Goal: Information Seeking & Learning: Understand process/instructions

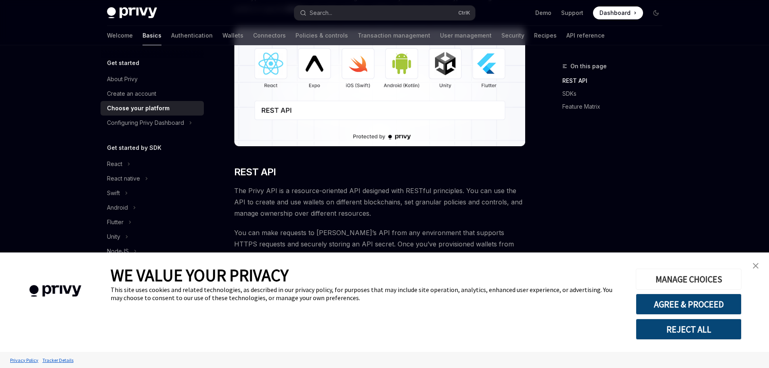
click at [689, 281] on button "MANAGE CHOICES" at bounding box center [689, 278] width 106 height 21
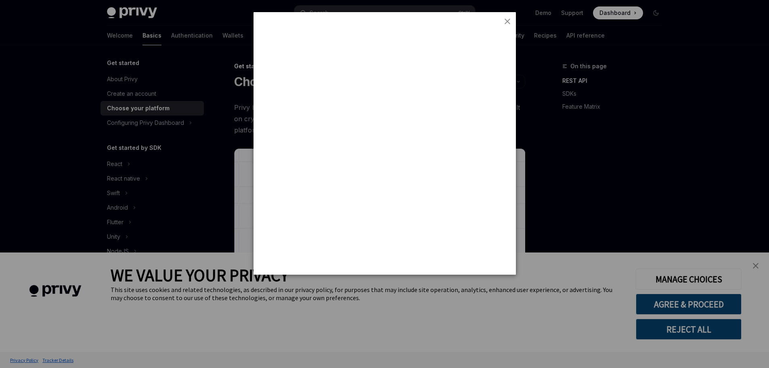
click at [587, 117] on div at bounding box center [384, 184] width 769 height 368
drag, startPoint x: 645, startPoint y: 181, endPoint x: 681, endPoint y: 215, distance: 49.1
click at [648, 183] on div at bounding box center [384, 184] width 769 height 368
drag, startPoint x: 744, startPoint y: 262, endPoint x: 647, endPoint y: 117, distance: 174.5
click at [743, 260] on div at bounding box center [384, 184] width 769 height 368
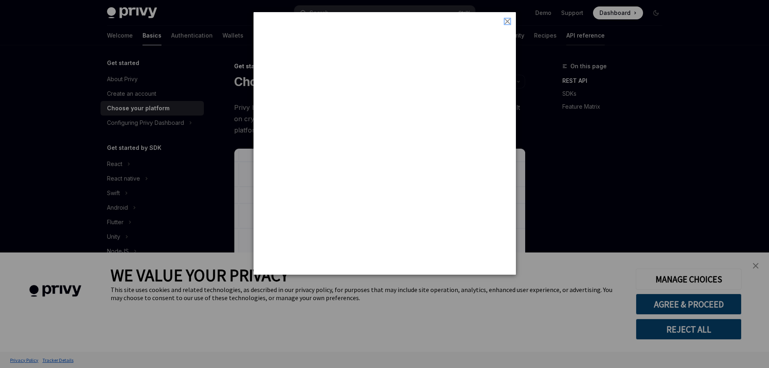
click at [508, 23] on img "close button" at bounding box center [508, 22] width 6 height 6
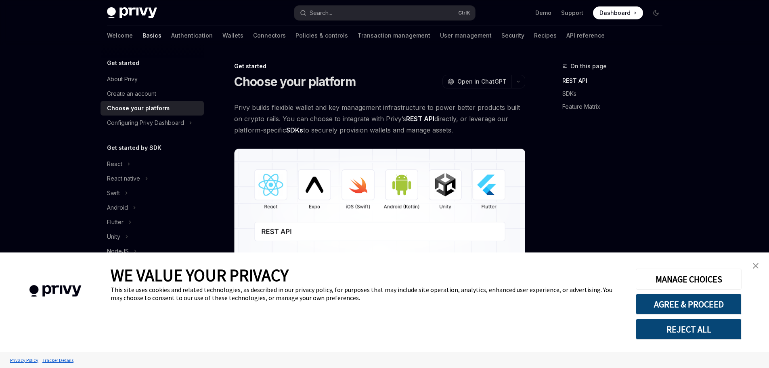
click at [762, 267] on link "close banner" at bounding box center [755, 266] width 16 height 16
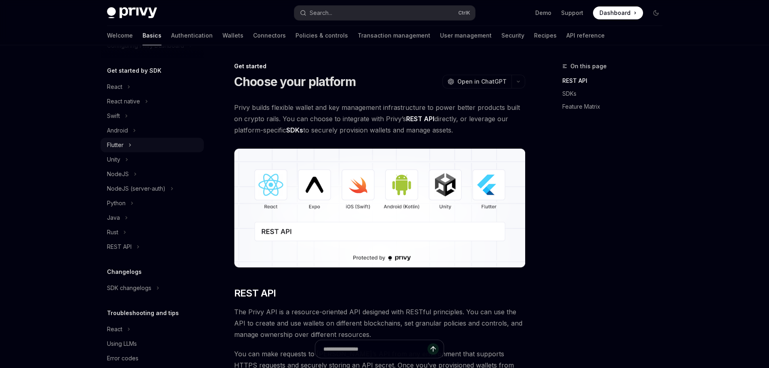
scroll to position [50, 0]
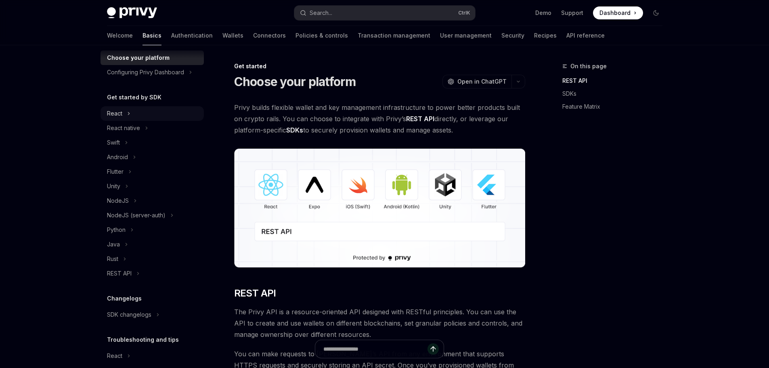
click at [112, 109] on div "React" at bounding box center [114, 114] width 15 height 10
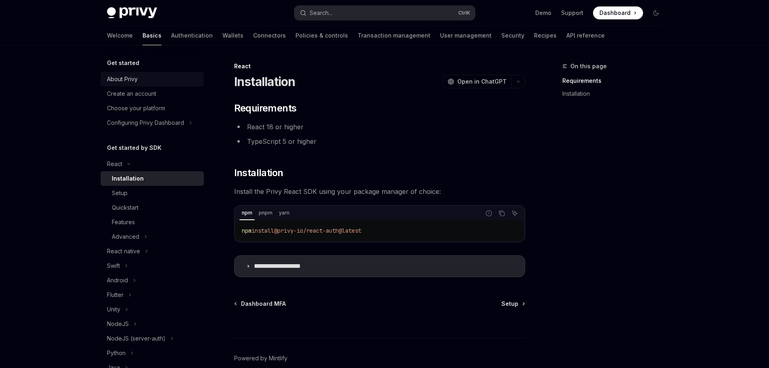
click at [117, 78] on div "About Privy" at bounding box center [122, 79] width 31 height 10
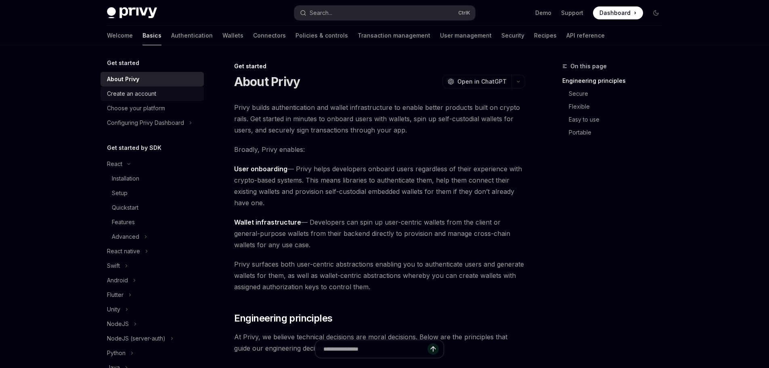
click at [121, 97] on div "Create an account" at bounding box center [131, 94] width 49 height 10
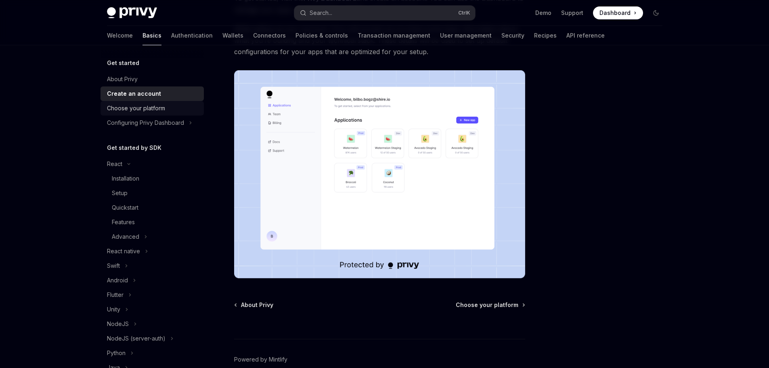
scroll to position [150, 0]
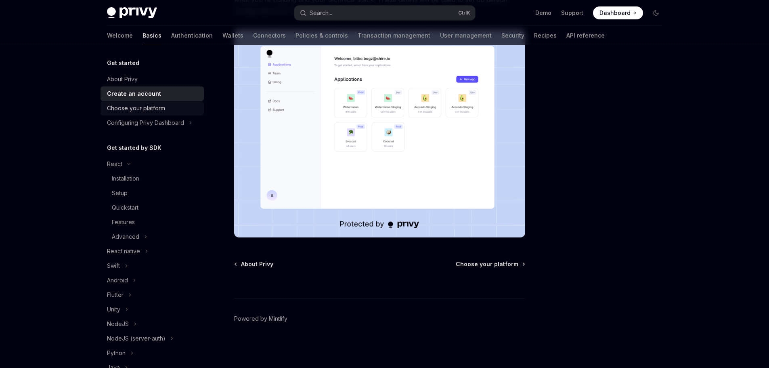
click at [157, 109] on div "Choose your platform" at bounding box center [136, 108] width 58 height 10
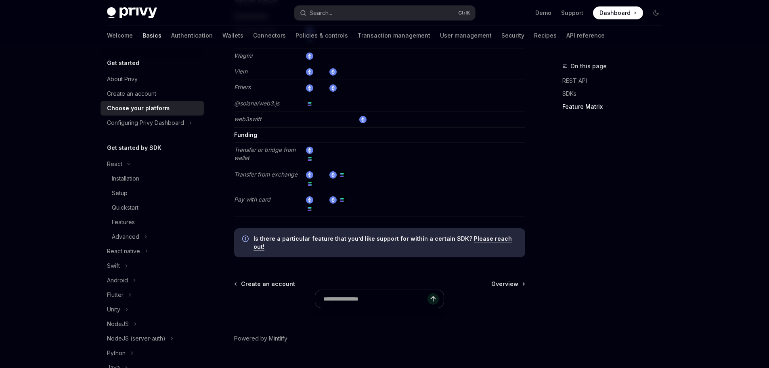
scroll to position [1529, 0]
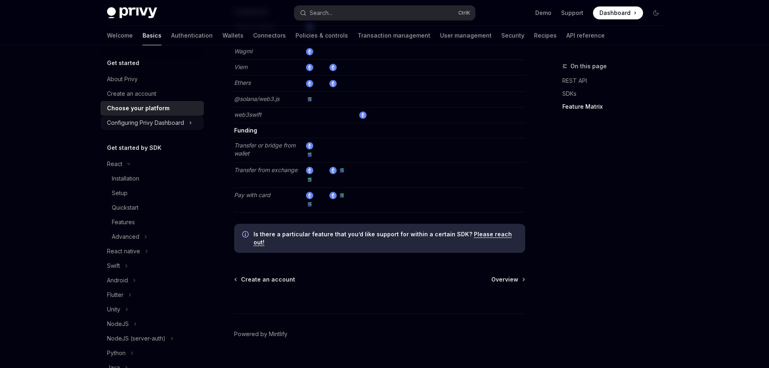
click at [141, 127] on div "Configuring Privy Dashboard" at bounding box center [145, 123] width 77 height 10
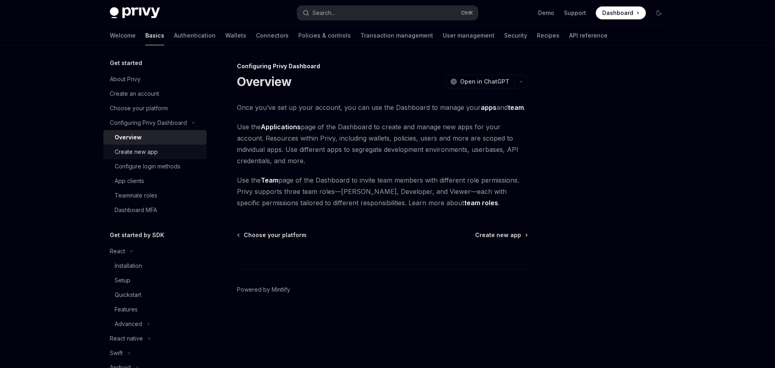
click at [145, 151] on div "Create new app" at bounding box center [136, 152] width 43 height 10
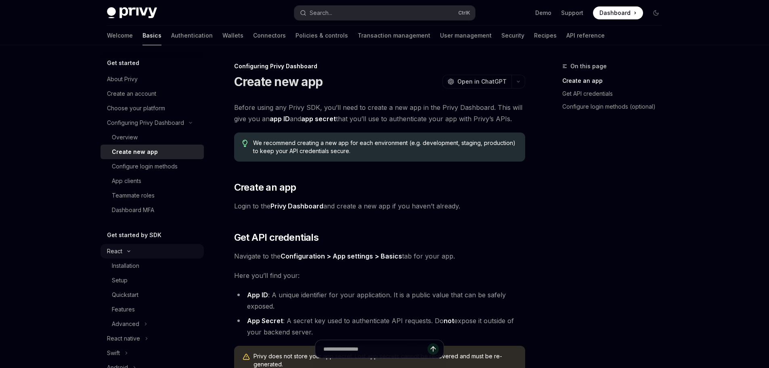
click at [122, 250] on div "React" at bounding box center [114, 251] width 15 height 10
click at [141, 59] on div "Get started" at bounding box center [151, 63] width 103 height 10
drag, startPoint x: 126, startPoint y: 71, endPoint x: 126, endPoint y: 75, distance: 4.5
click at [126, 75] on div "Get started About Privy Create an account Choose your platform Configuring Priv…" at bounding box center [151, 137] width 103 height 159
click at [124, 78] on div "About Privy" at bounding box center [122, 79] width 31 height 10
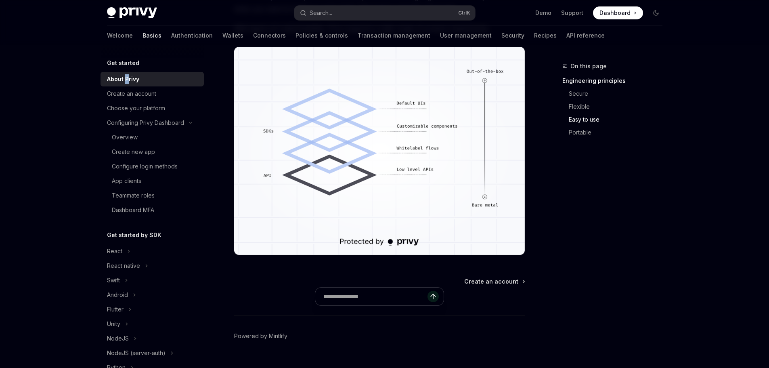
scroll to position [699, 0]
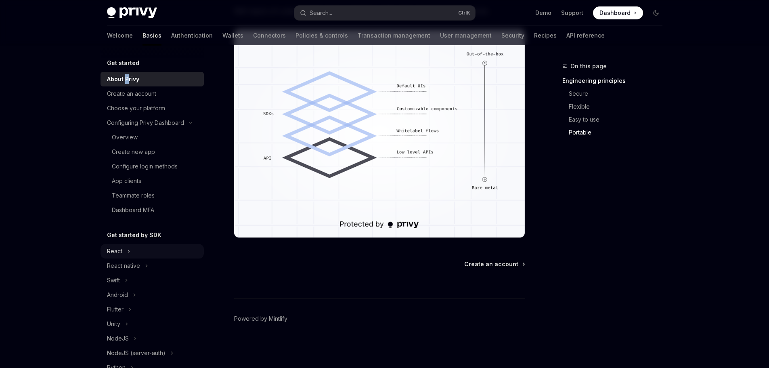
click at [120, 248] on div "React" at bounding box center [114, 251] width 15 height 10
click at [123, 264] on div "Installation" at bounding box center [125, 266] width 27 height 10
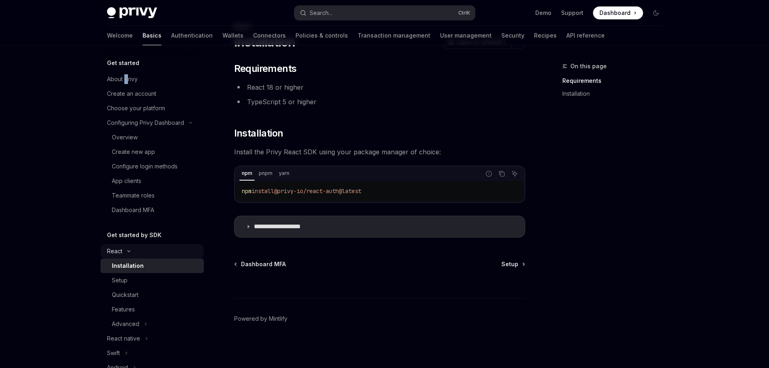
scroll to position [40, 0]
type textarea "*"
click at [504, 174] on icon "Copy the contents from the code block" at bounding box center [501, 173] width 6 height 6
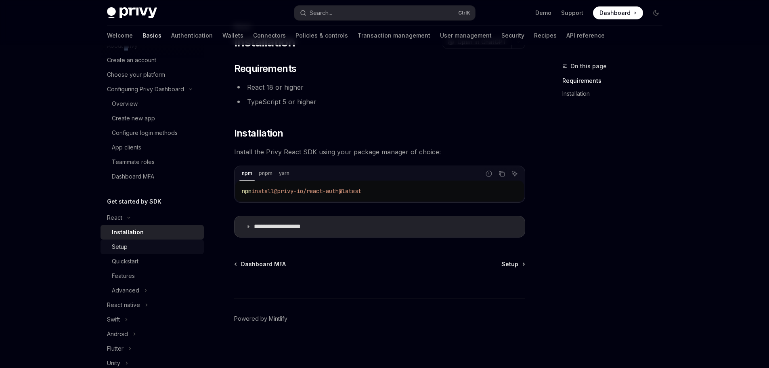
scroll to position [40, 0]
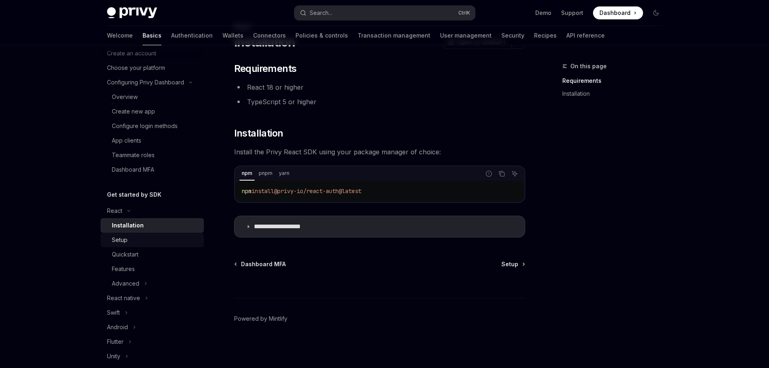
click at [140, 242] on div "Setup" at bounding box center [155, 240] width 87 height 10
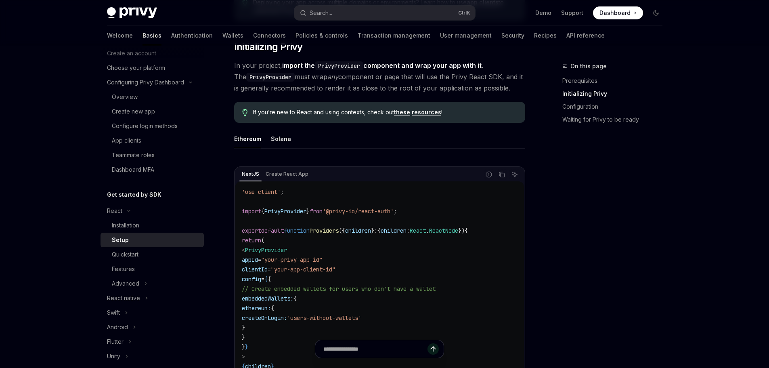
scroll to position [161, 0]
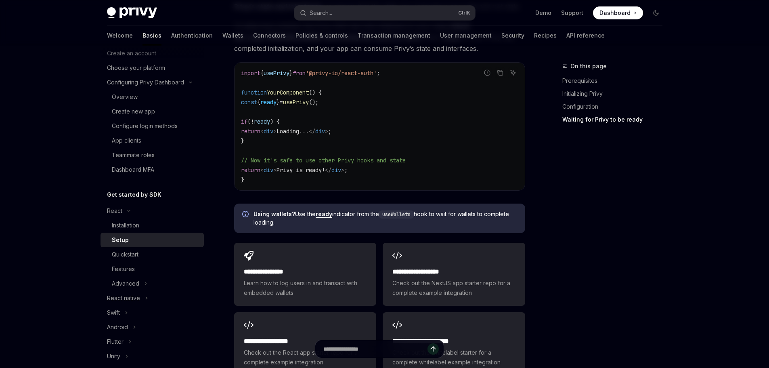
scroll to position [1009, 0]
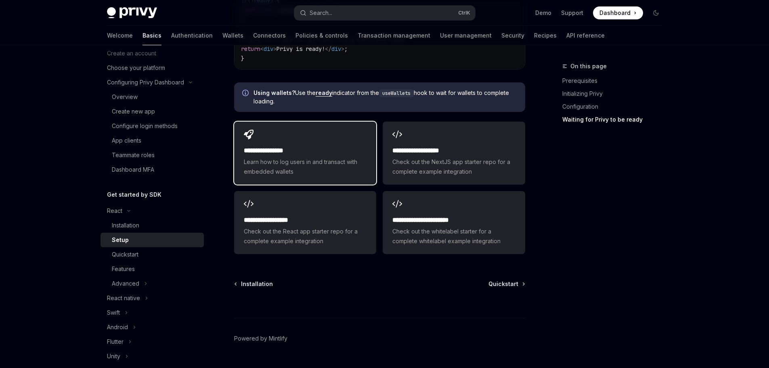
click at [349, 166] on span "Learn how to log users in and transact with embedded wallets" at bounding box center [305, 166] width 123 height 19
type textarea "*"
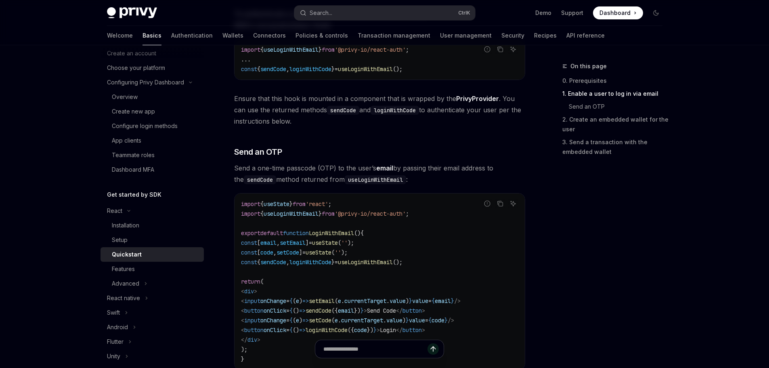
scroll to position [202, 0]
